Goal: Information Seeking & Learning: Learn about a topic

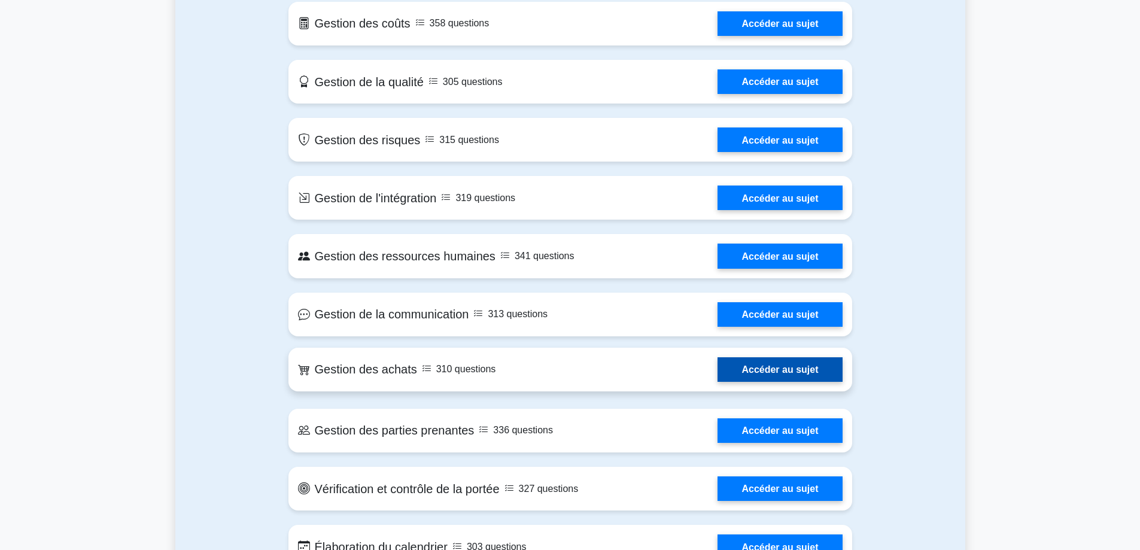
scroll to position [898, 0]
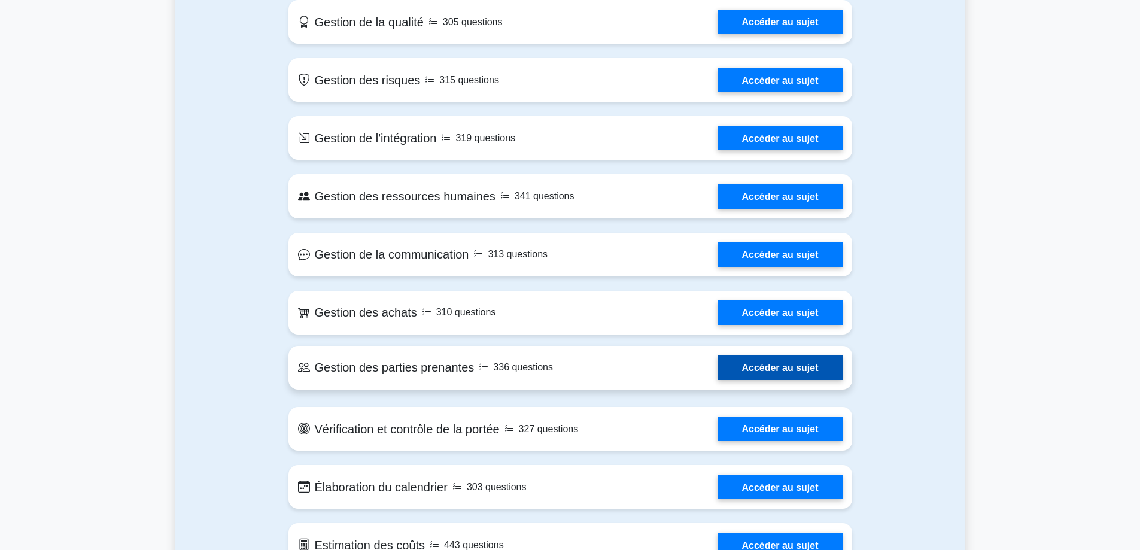
click at [764, 369] on link "Accéder au sujet" at bounding box center [780, 368] width 124 height 25
